Goal: Information Seeking & Learning: Learn about a topic

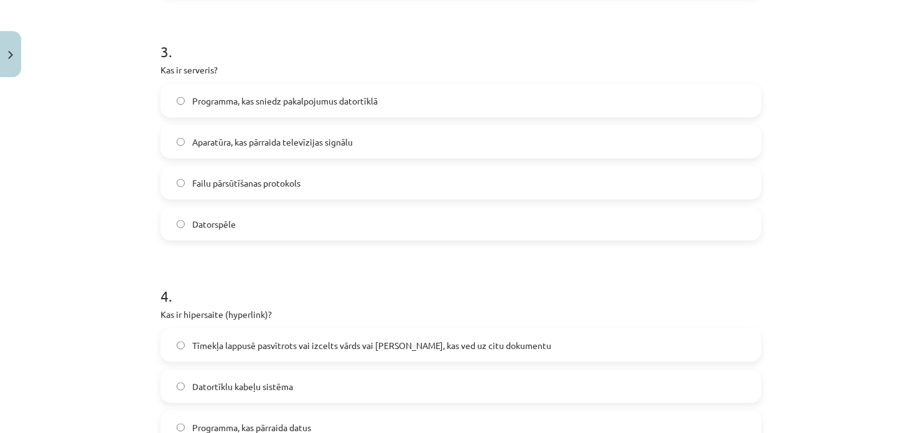
scroll to position [716, 0]
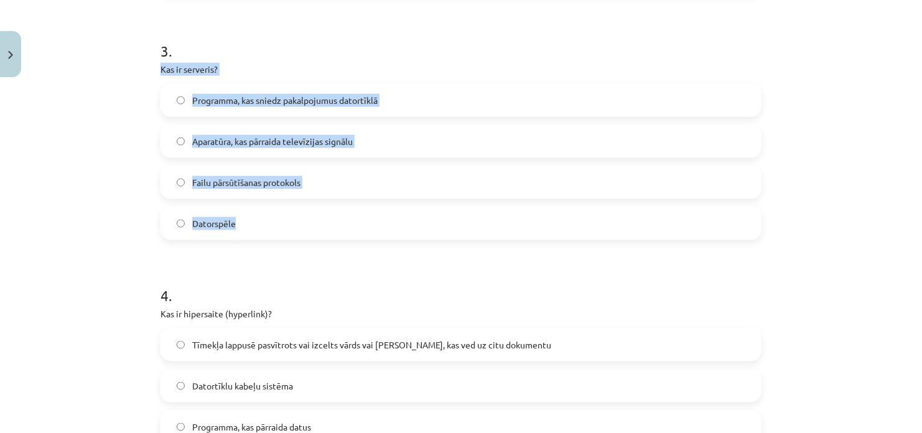
drag, startPoint x: 154, startPoint y: 70, endPoint x: 231, endPoint y: 222, distance: 170.2
click at [231, 222] on div "6 XP Saņemsi Grūts 1335 pilda Apraksts Uzdevums Palīdzība 1 . Kas ir datortīkls…" at bounding box center [461, 227] width 616 height 1720
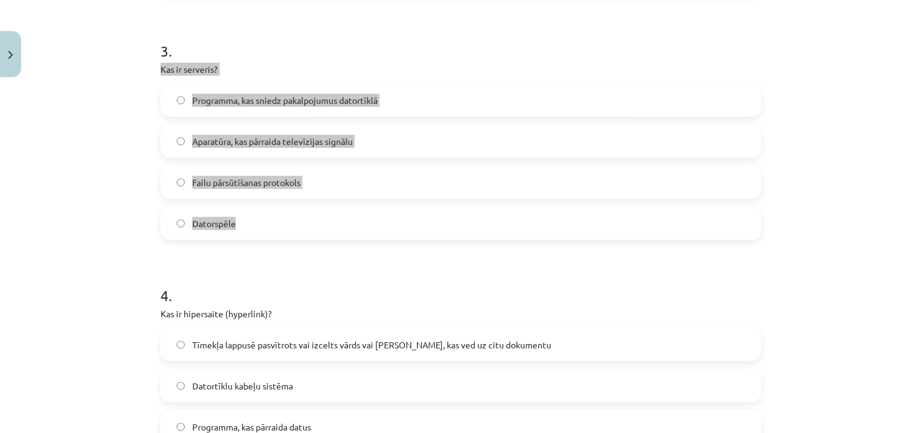
copy div "Kas ir serveris? Programma, kas sniedz pakalpojumus datortīklā Aparatūra, kas p…"
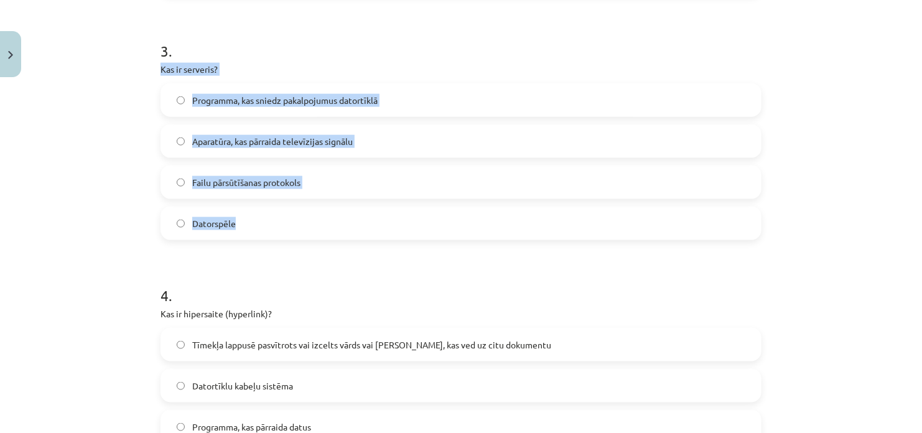
click at [118, 141] on div "Mācību tēma: Datorikas - 10. klases 1. ieskaites mācību materiāls #5 4. tēma – …" at bounding box center [461, 216] width 922 height 433
click at [199, 146] on span "Aparatūra, kas pārraida televīzijas signālu" at bounding box center [272, 141] width 160 height 13
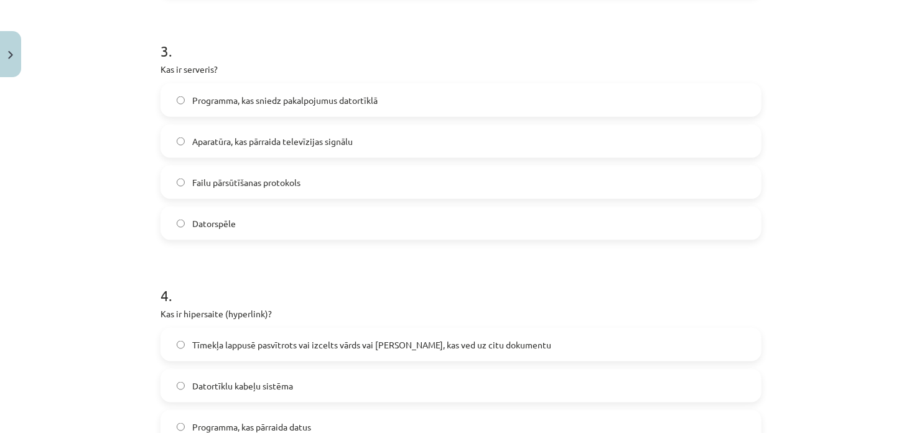
click at [261, 97] on span "Programma, kas sniedz pakalpojumus datortīklā" at bounding box center [284, 100] width 185 height 13
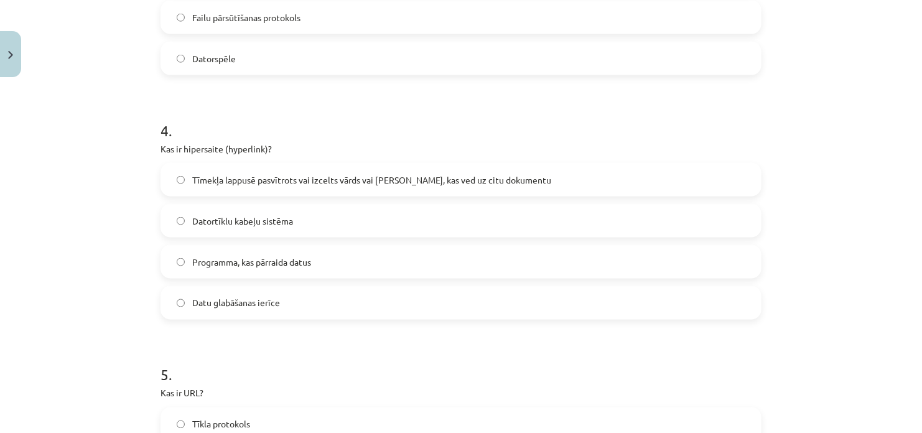
scroll to position [903, 0]
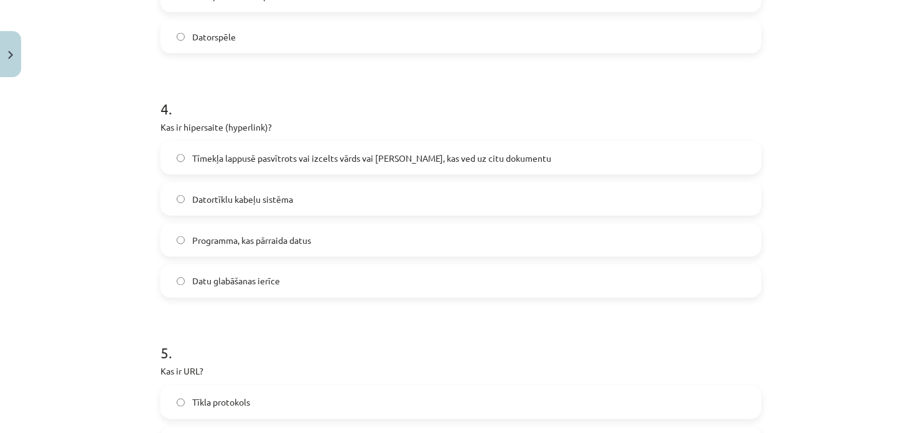
click at [215, 158] on span "Tīmekļa lappusē pasvītrots vai izcelts vārds vai frāze, kas ved uz citu dokumen…" at bounding box center [371, 158] width 359 height 13
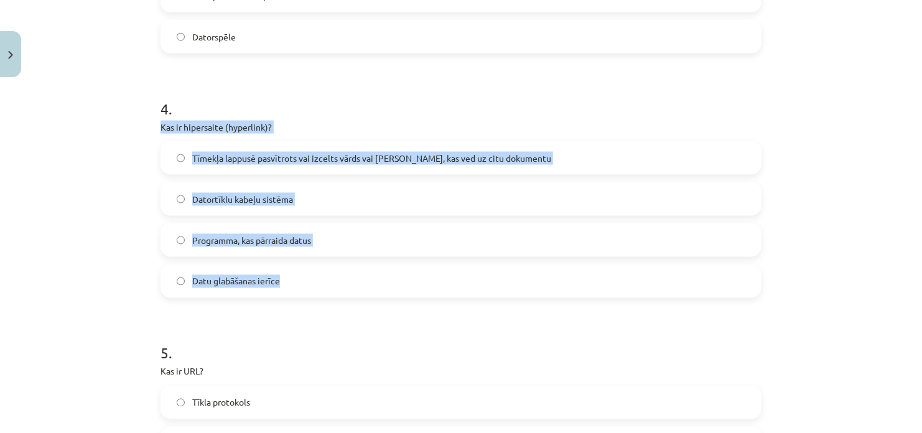
drag, startPoint x: 154, startPoint y: 124, endPoint x: 294, endPoint y: 271, distance: 202.8
click at [294, 271] on div "6 XP Saņemsi Grūts 1335 pilda Apraksts Uzdevums Palīdzība 1 . Kas ir datortīkls…" at bounding box center [461, 40] width 616 height 1720
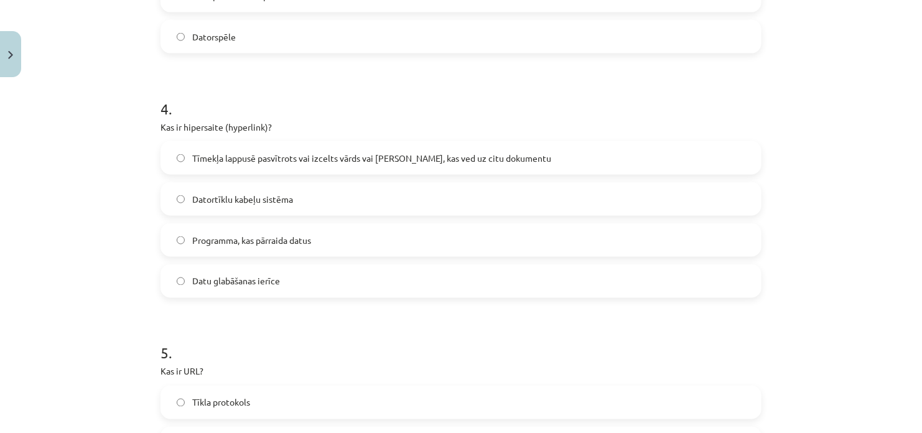
click at [340, 60] on form "1 . Kas ir datortīkls? Mājas lapu uzglabāšanas vieta Tīmekļa vietne Datoru un a…" at bounding box center [460, 66] width 601 height 1442
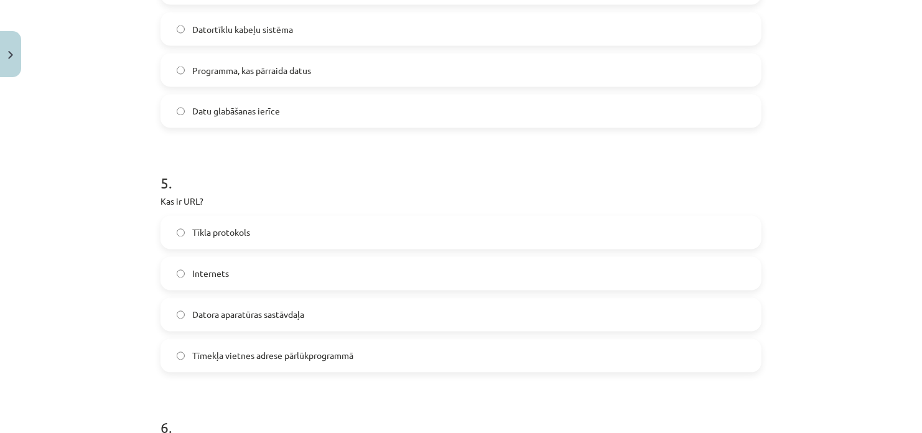
scroll to position [1151, 0]
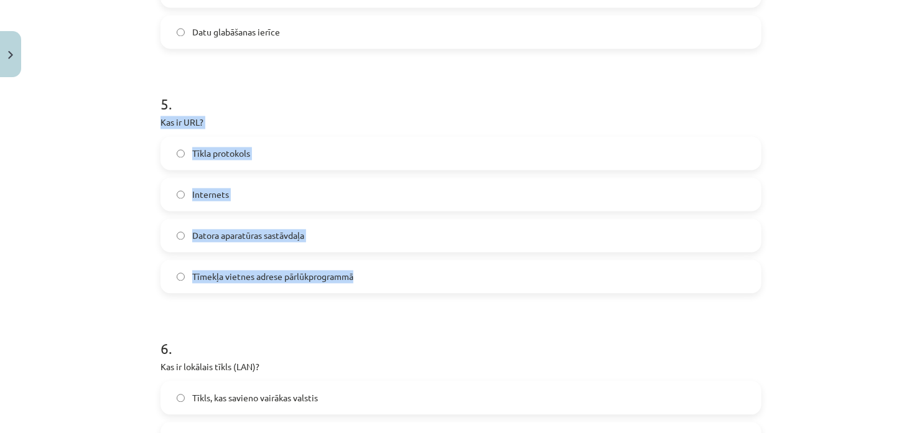
drag, startPoint x: 155, startPoint y: 124, endPoint x: 362, endPoint y: 277, distance: 257.5
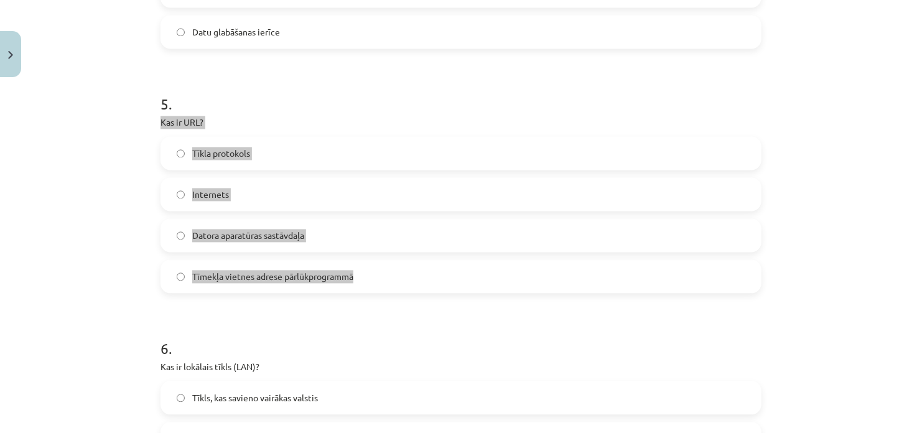
copy div "Kas ir URL? Tīkla protokols Internets Datora aparatūras sastāvdaļa Tīmekļa viet…"
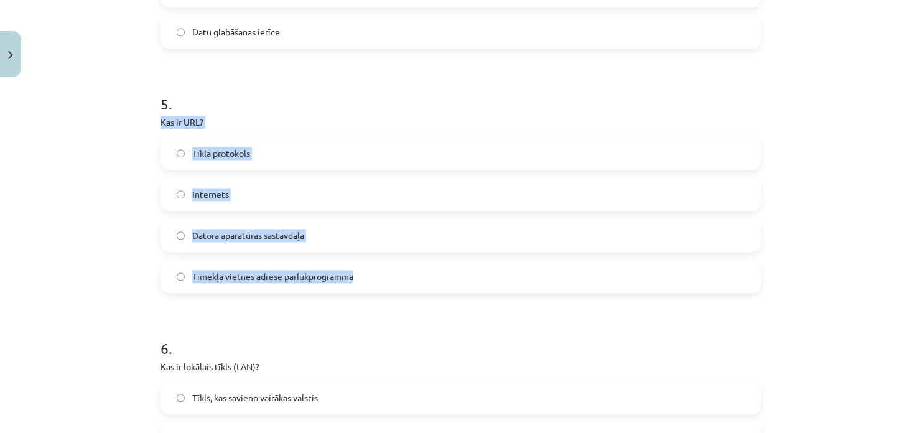
click at [113, 241] on div "Mācību tēma: Datorikas - 10. klases 1. ieskaites mācību materiāls #5 4. tēma – …" at bounding box center [461, 216] width 922 height 433
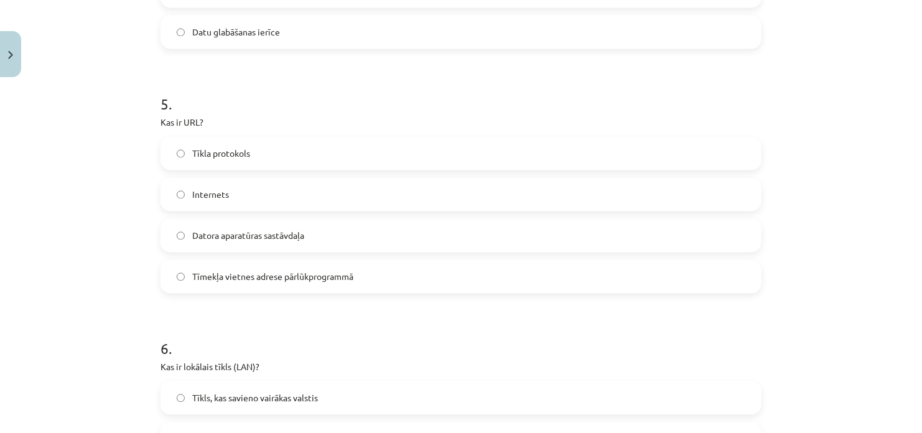
click at [229, 273] on span "Tīmekļa vietnes adrese pārlūkprogrammā" at bounding box center [272, 277] width 161 height 13
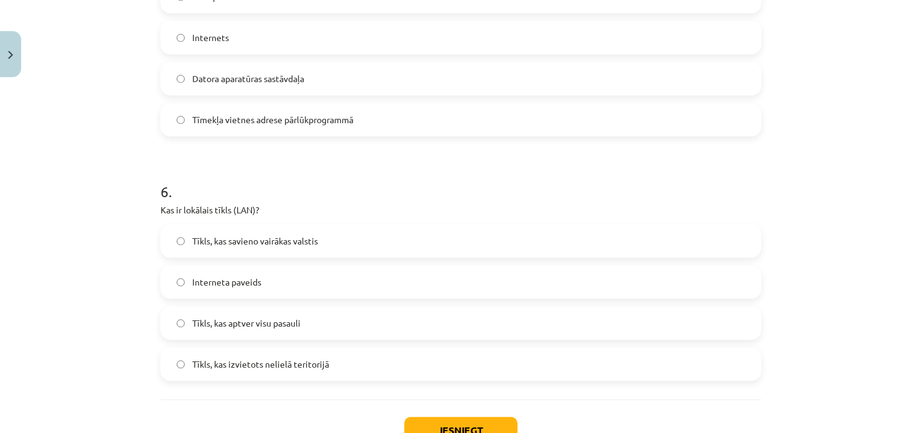
scroll to position [1338, 0]
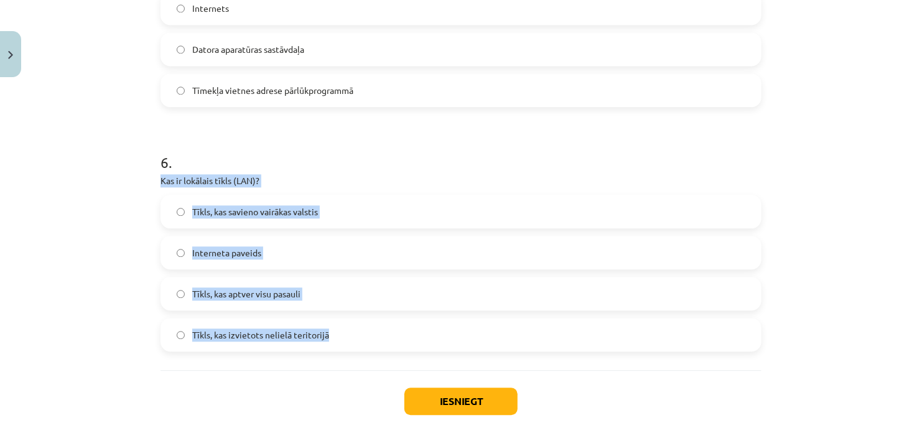
drag, startPoint x: 156, startPoint y: 178, endPoint x: 341, endPoint y: 324, distance: 236.1
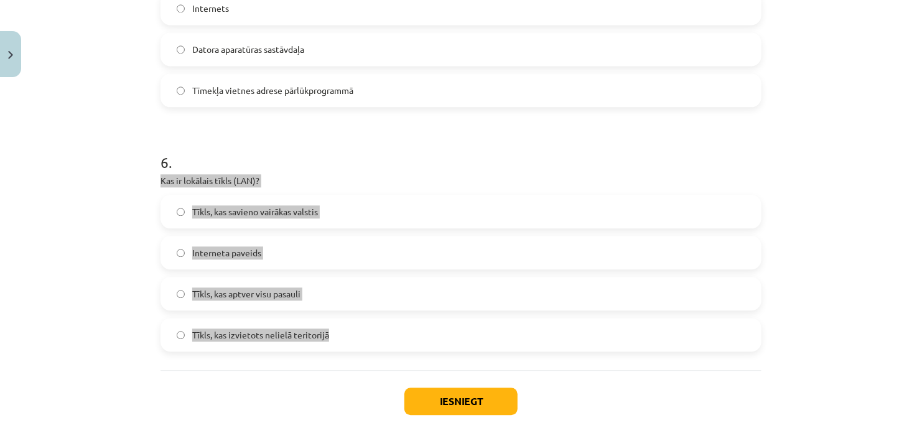
copy div "Kas ir lokālais tīkls (LAN)? Tīkls, kas savieno vairākas valstis Interneta pave…"
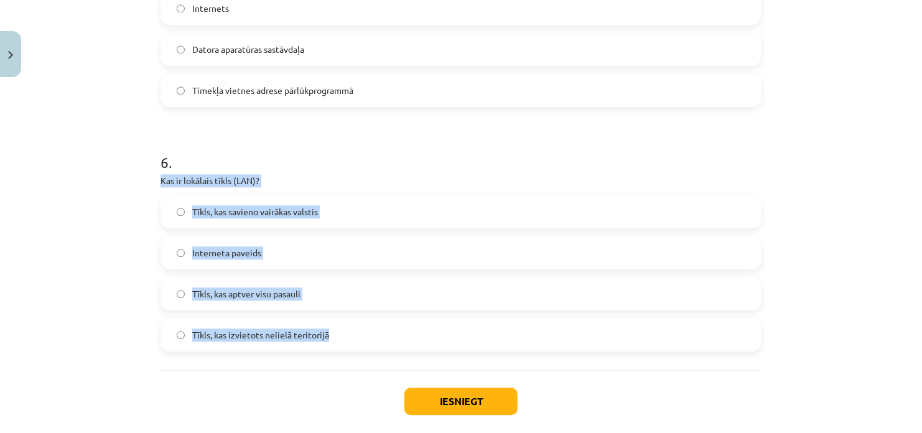
click at [70, 234] on div "Mācību tēma: Datorikas - 10. klases 1. ieskaites mācību materiāls #5 4. tēma – …" at bounding box center [461, 216] width 922 height 433
click at [237, 335] on span "Tīkls, kas izvietots nelielā teritorijā" at bounding box center [260, 334] width 137 height 13
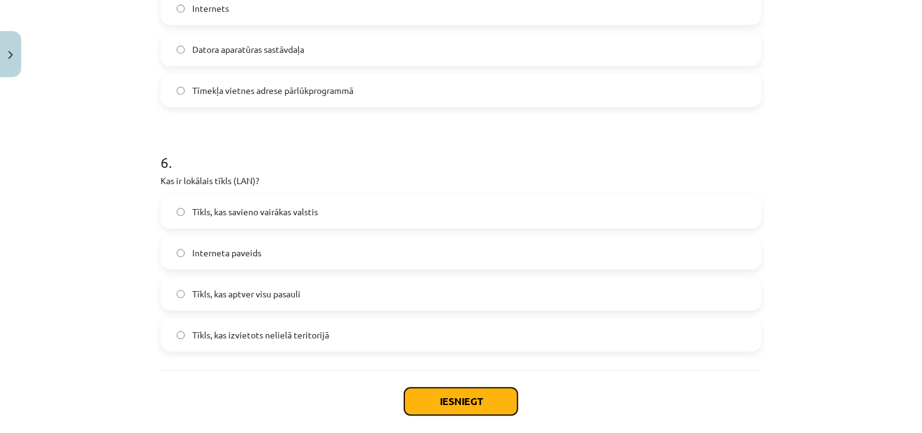
click at [454, 394] on button "Iesniegt" at bounding box center [460, 401] width 113 height 27
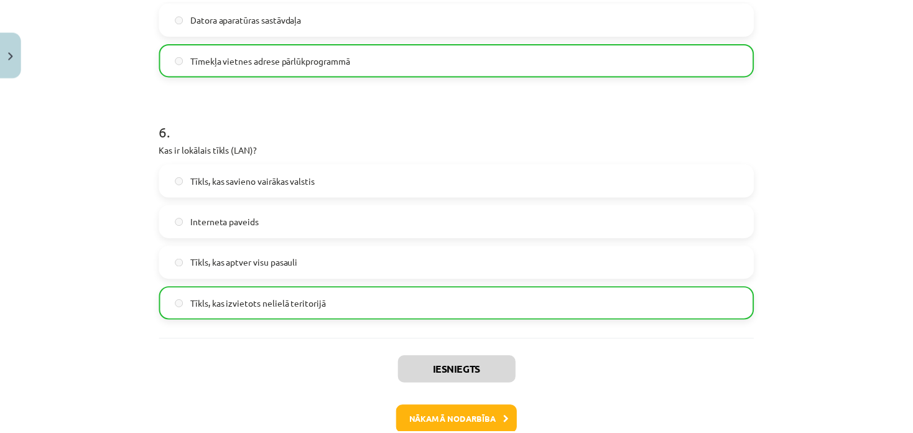
scroll to position [1439, 0]
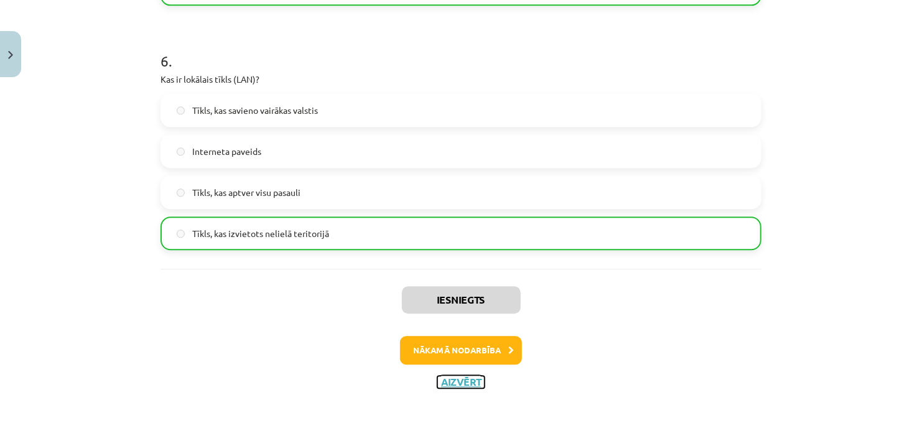
click at [444, 379] on button "Aizvērt" at bounding box center [460, 382] width 47 height 12
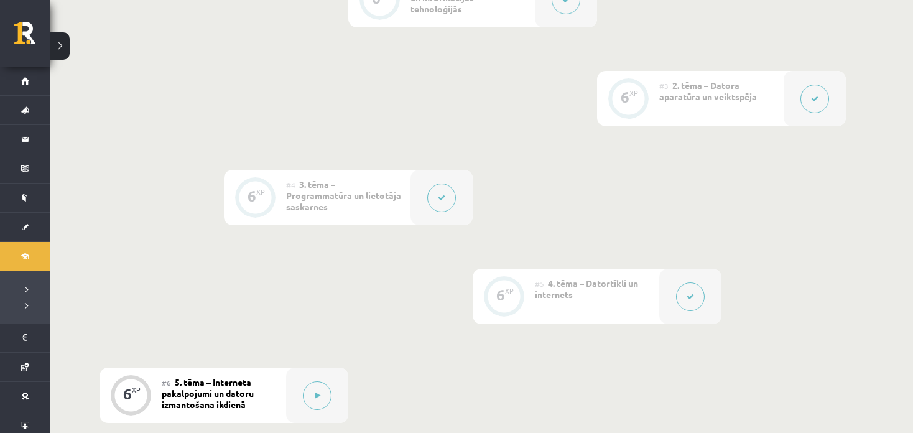
scroll to position [498, 0]
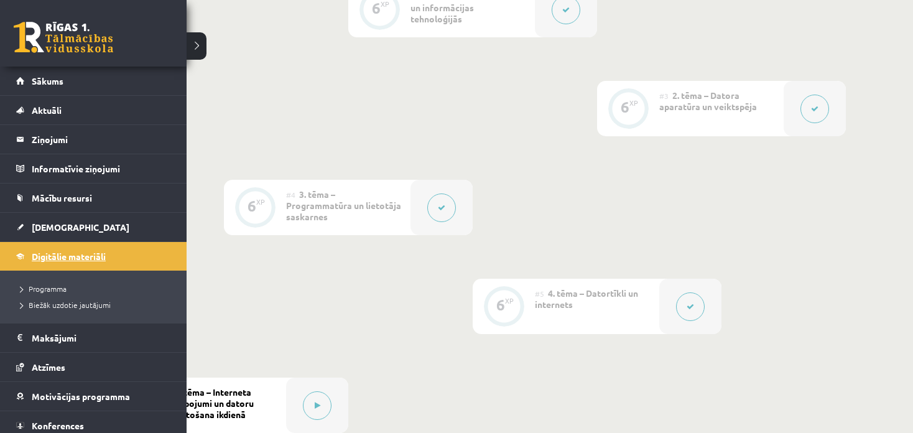
click at [62, 257] on span "Digitālie materiāli" at bounding box center [69, 256] width 74 height 11
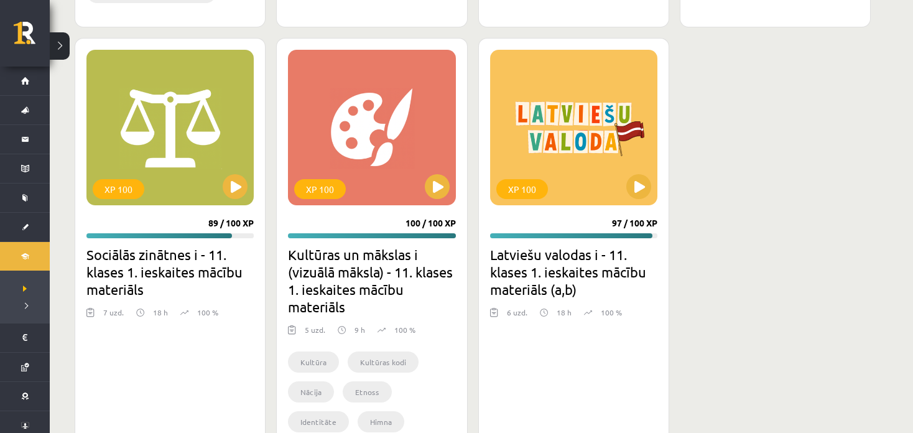
scroll to position [1711, 0]
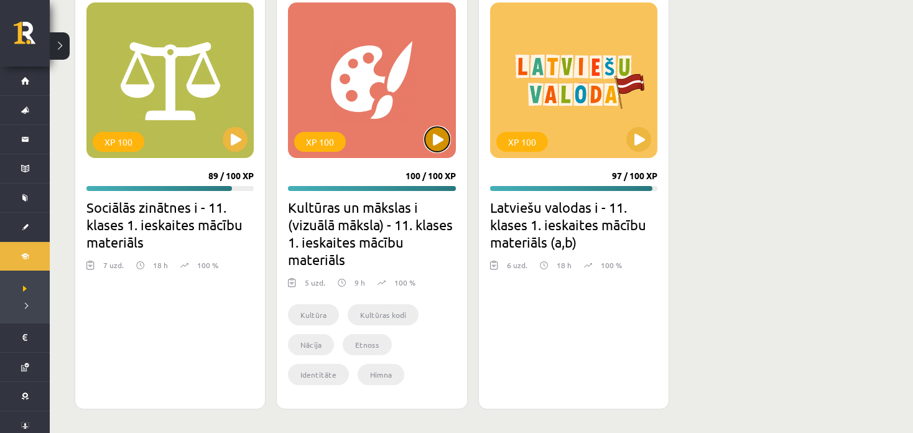
click at [430, 142] on button at bounding box center [437, 139] width 25 height 25
click at [364, 144] on div "XP 100" at bounding box center [371, 80] width 167 height 156
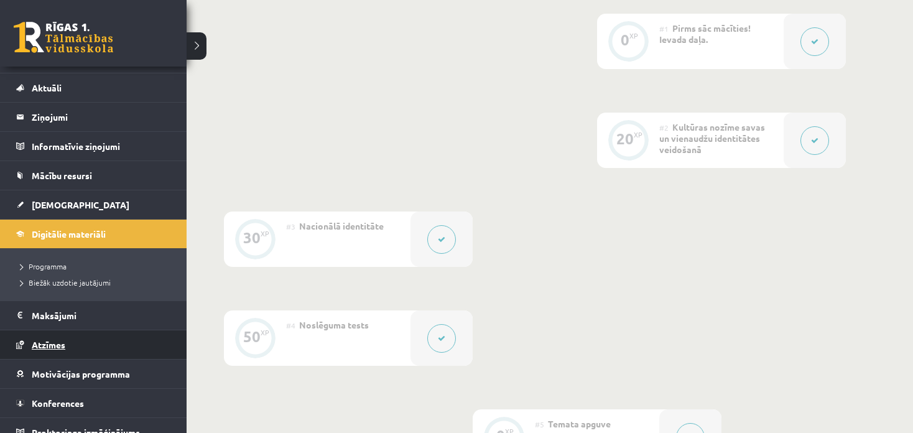
scroll to position [35, 0]
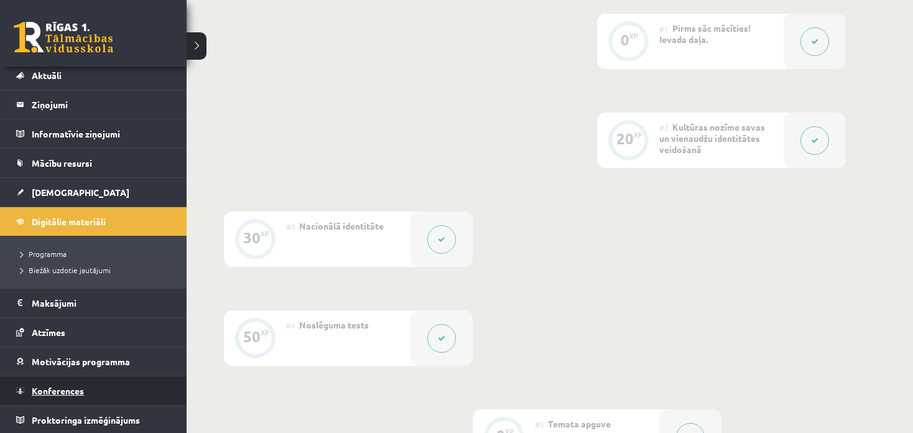
click at [87, 389] on link "Konferences" at bounding box center [93, 390] width 155 height 29
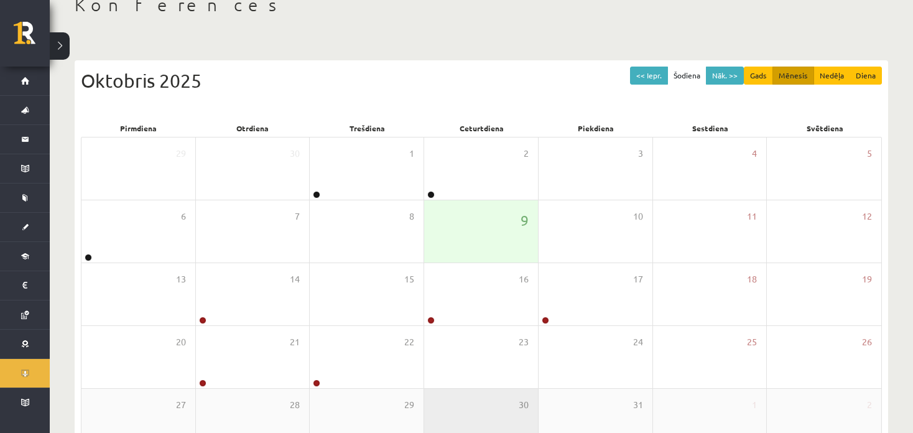
scroll to position [160, 0]
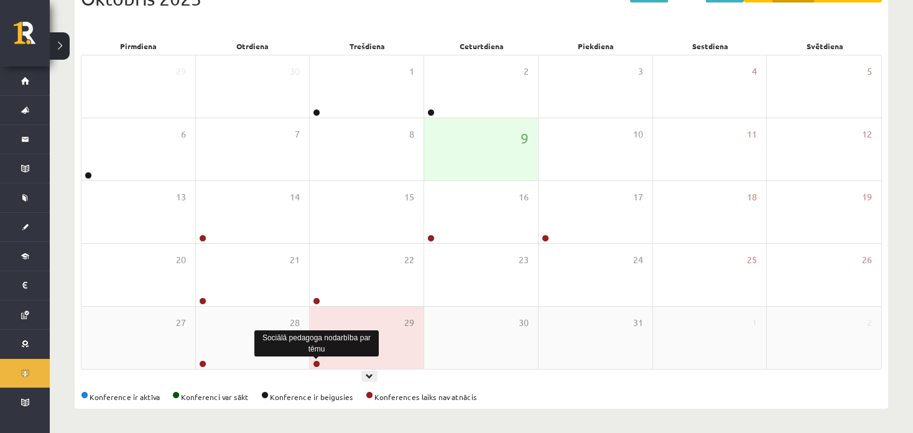
click at [314, 364] on link at bounding box center [316, 363] width 7 height 7
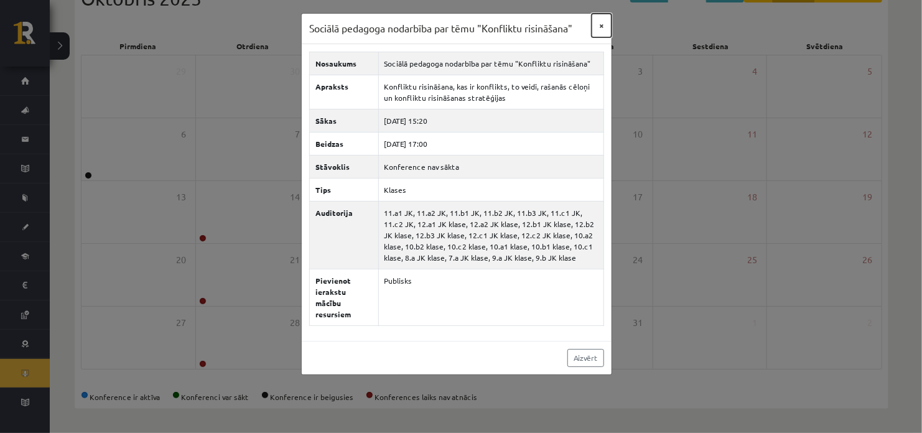
click at [597, 26] on button "×" at bounding box center [602, 26] width 20 height 24
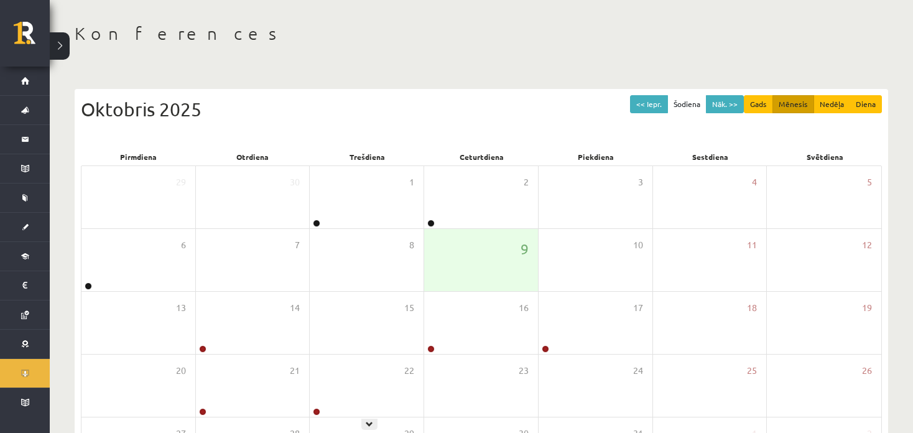
scroll to position [0, 0]
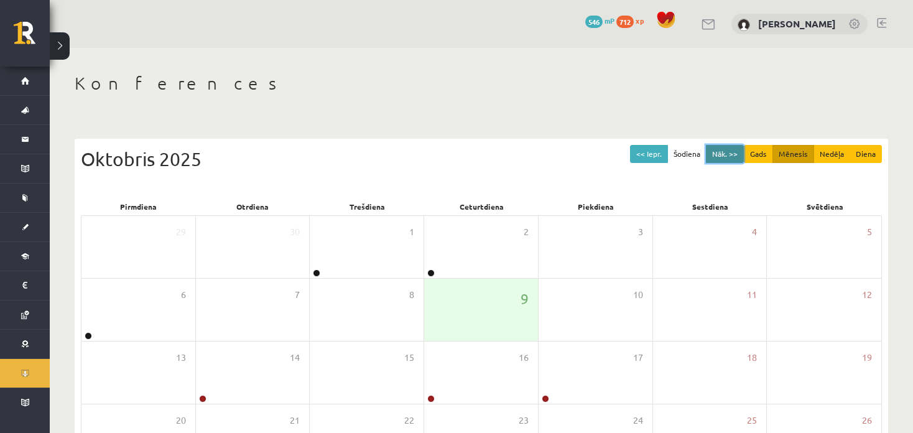
click at [729, 154] on button "Nāk. >>" at bounding box center [725, 154] width 38 height 18
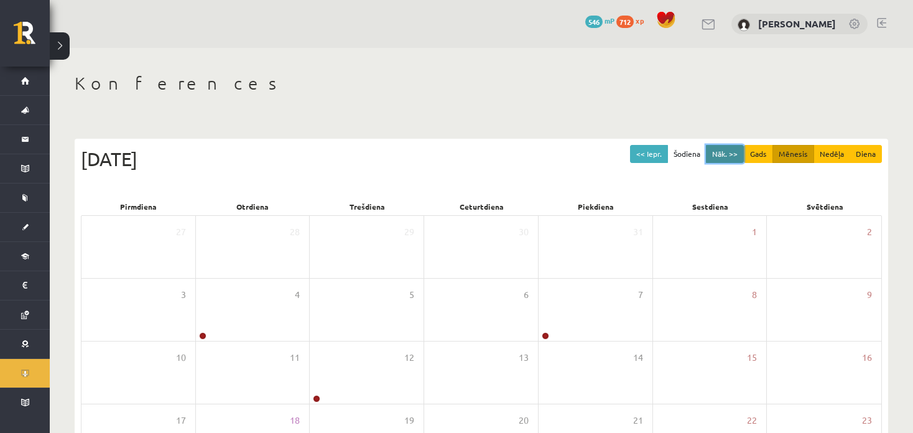
click at [723, 150] on button "Nāk. >>" at bounding box center [725, 154] width 38 height 18
click at [709, 149] on button "Nāk. >>" at bounding box center [725, 154] width 38 height 18
click at [729, 144] on div "<< Iepr. Šodiena Nāk. >> Gads Mēnesis Nedēļa Diena [DATE] Pirmdiena Otrdiena Tr…" at bounding box center [482, 354] width 814 height 430
click at [730, 150] on button "Nāk. >>" at bounding box center [725, 154] width 38 height 18
click at [662, 156] on button "<< Iepr." at bounding box center [649, 154] width 38 height 18
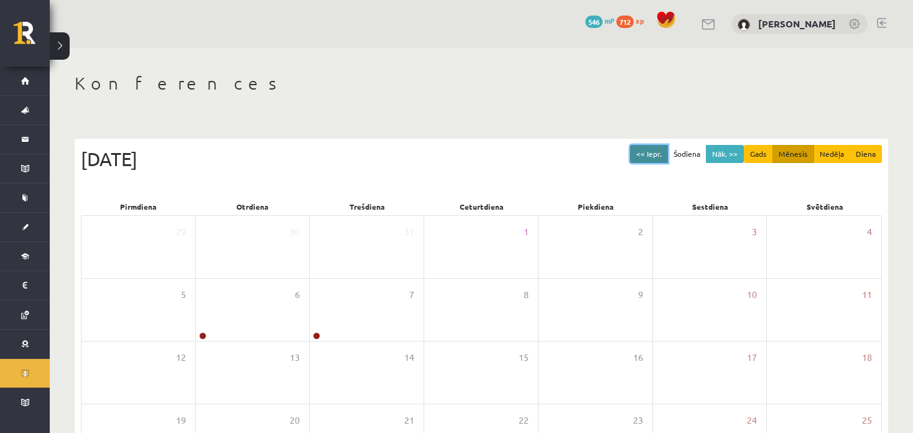
click at [662, 156] on button "<< Iepr." at bounding box center [649, 154] width 38 height 18
click at [640, 150] on button "<< Iepr." at bounding box center [649, 154] width 38 height 18
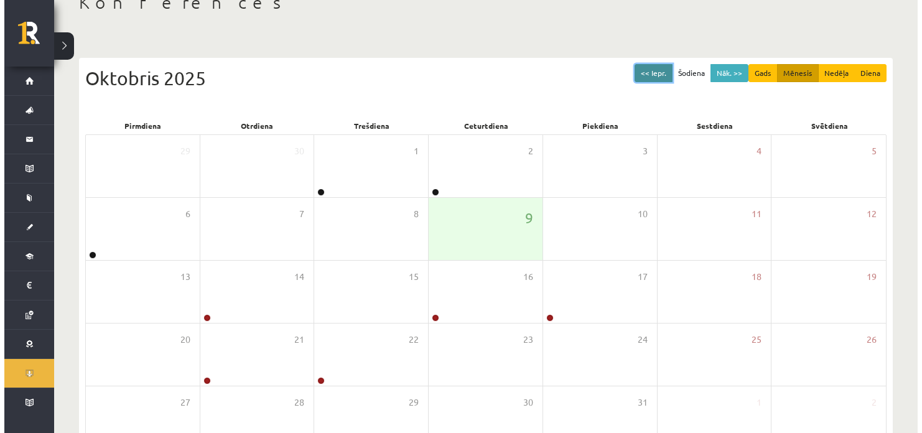
scroll to position [160, 0]
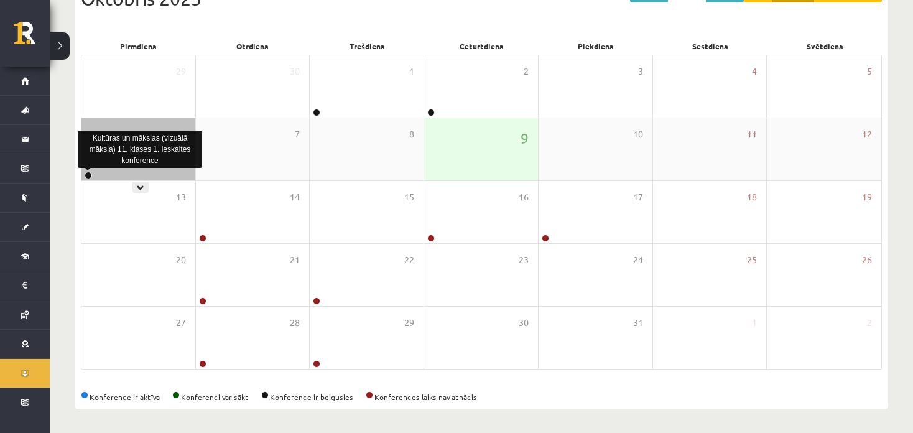
click at [85, 174] on link at bounding box center [88, 175] width 7 height 7
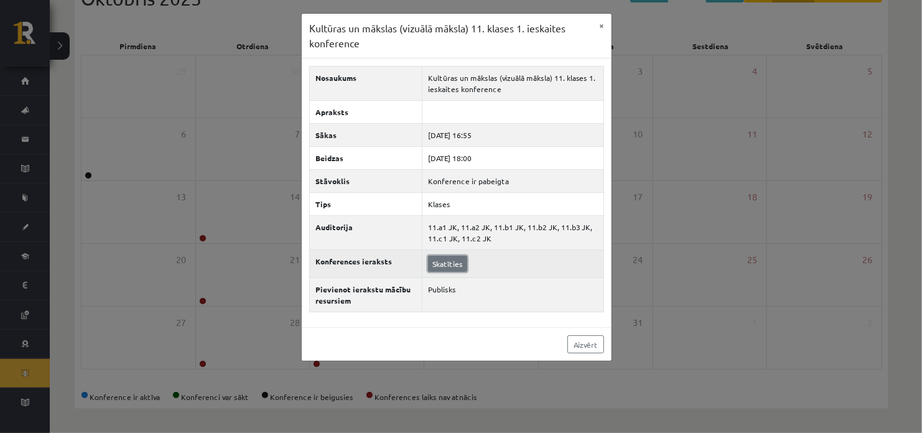
click at [452, 257] on link "Skatīties" at bounding box center [447, 264] width 39 height 16
